Goal: Transaction & Acquisition: Purchase product/service

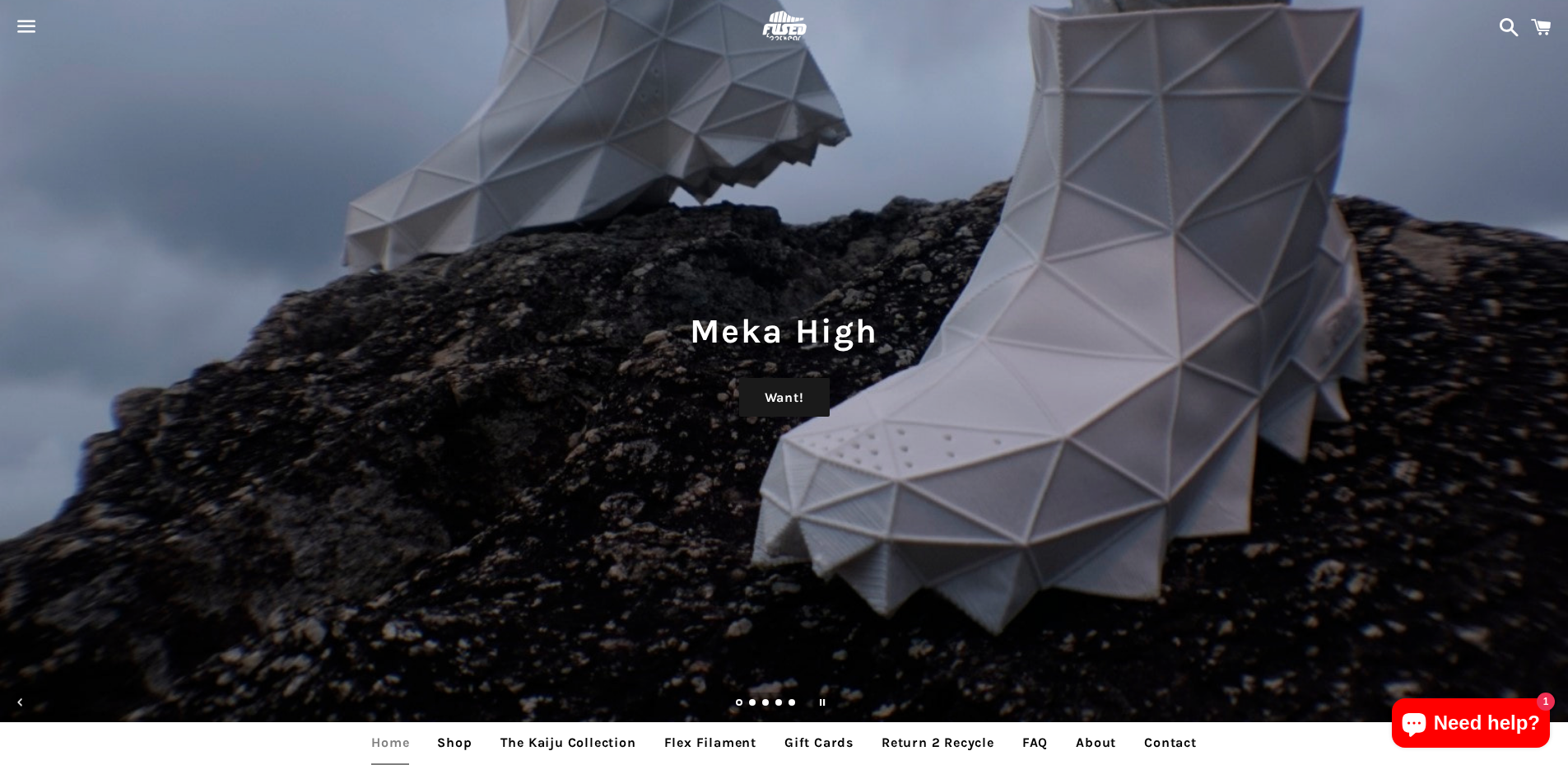
click at [456, 722] on link "Shop" at bounding box center [454, 743] width 59 height 42
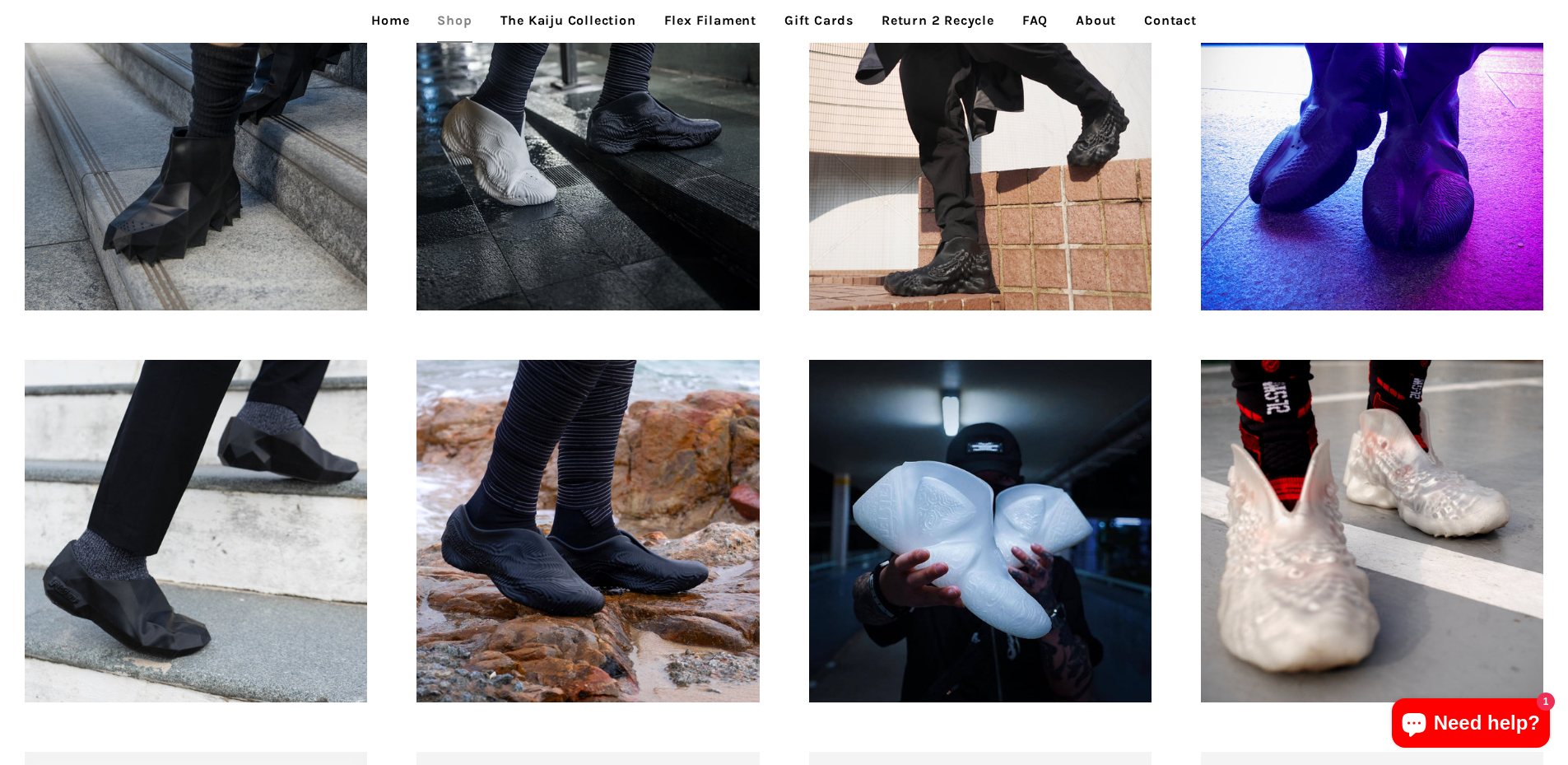
scroll to position [1318, 0]
